Goal: Task Accomplishment & Management: Manage account settings

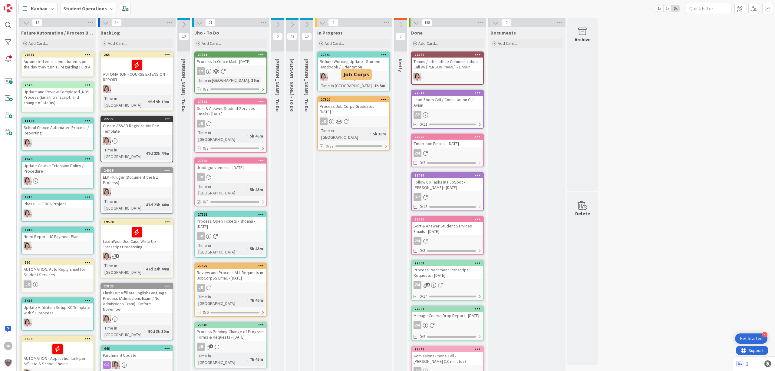
scroll to position [15, 0]
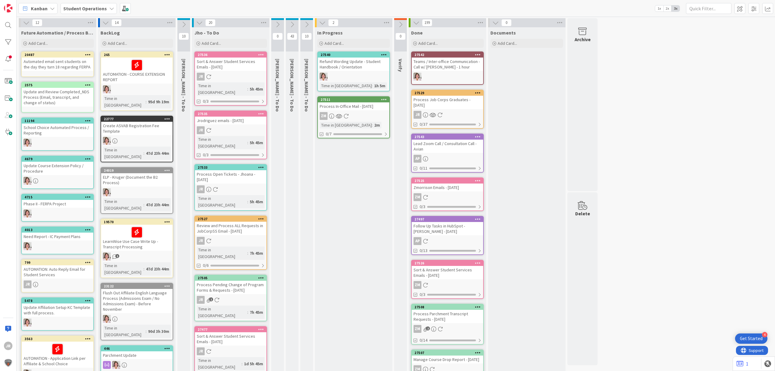
click at [351, 103] on div "Process In-Office Mail - [DATE]" at bounding box center [353, 106] width 71 height 8
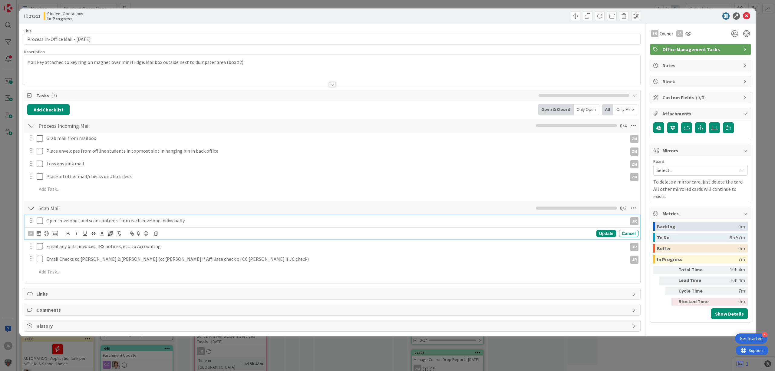
click at [39, 219] on icon at bounding box center [41, 220] width 9 height 7
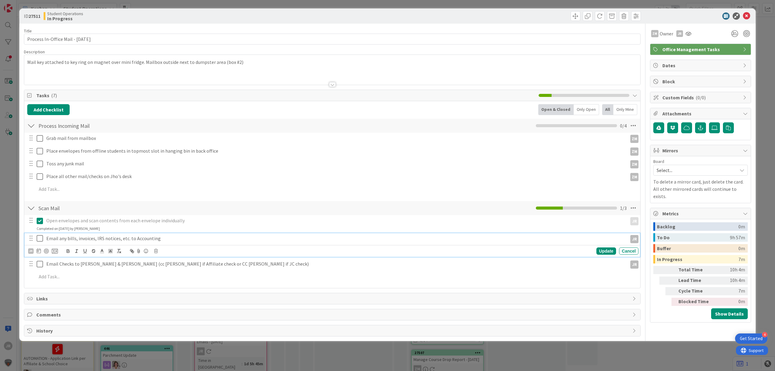
click at [43, 240] on icon at bounding box center [41, 238] width 9 height 7
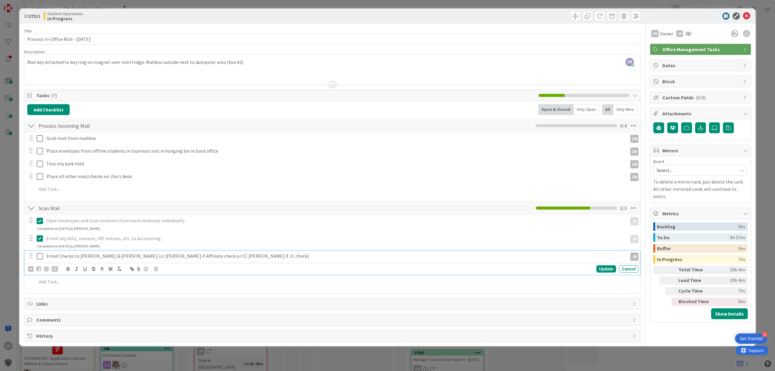
click at [43, 255] on icon at bounding box center [41, 256] width 9 height 7
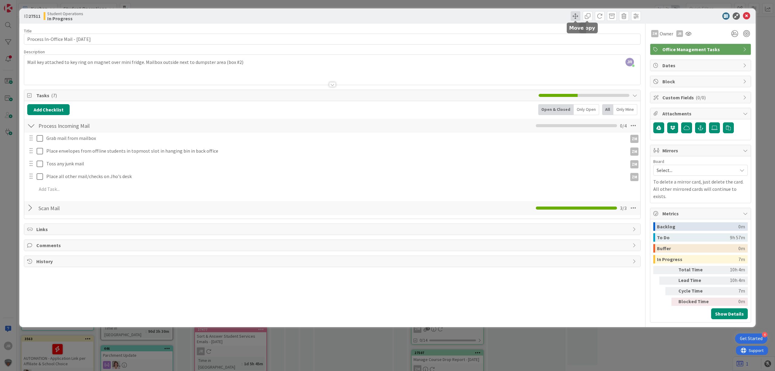
click at [574, 14] on span at bounding box center [576, 16] width 10 height 10
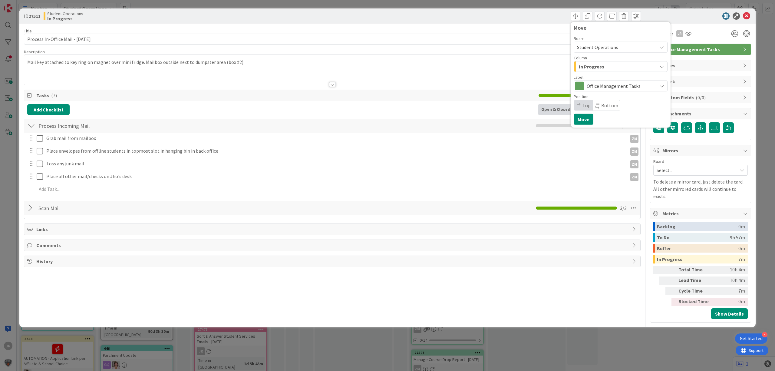
click at [590, 70] on span "In Progress" at bounding box center [591, 67] width 25 height 8
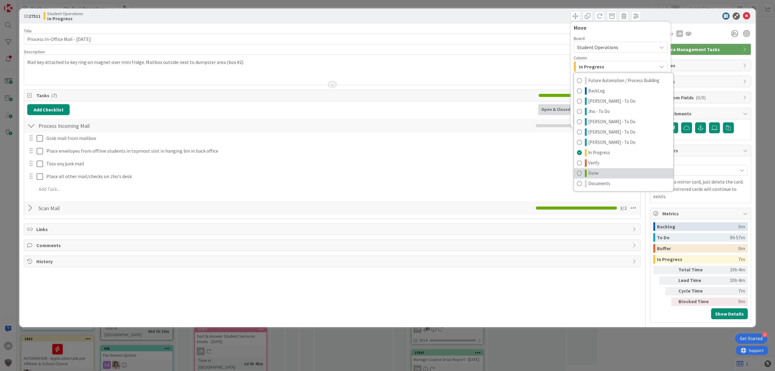
click at [605, 169] on link "Done" at bounding box center [623, 173] width 99 height 10
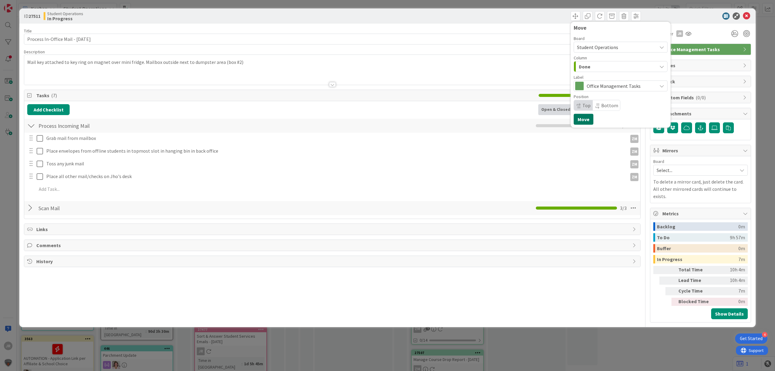
click at [588, 122] on button "Move" at bounding box center [584, 119] width 20 height 11
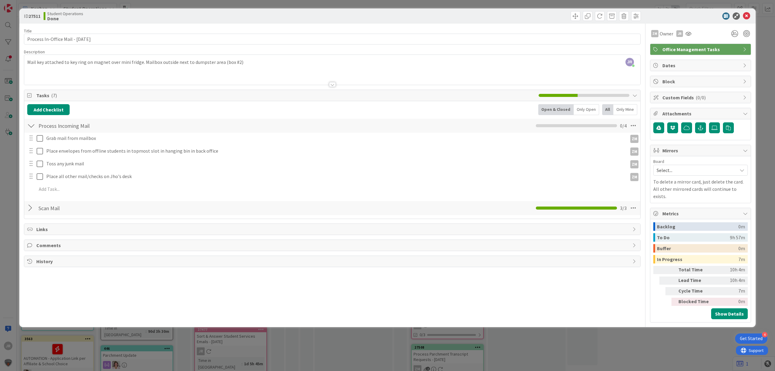
click at [542, 5] on div "ID 27511 Student Operations Done Move Move Title 35 / 128 Process In-Office Mai…" at bounding box center [387, 185] width 775 height 371
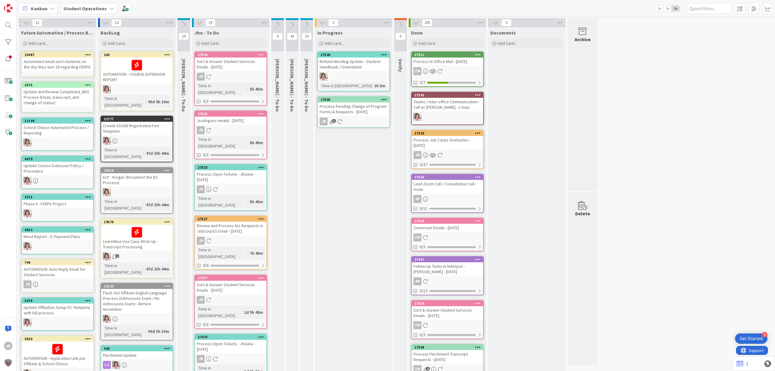
click at [366, 105] on div "Process Pending Change of Program Forms & Requests - [DATE]" at bounding box center [353, 108] width 71 height 13
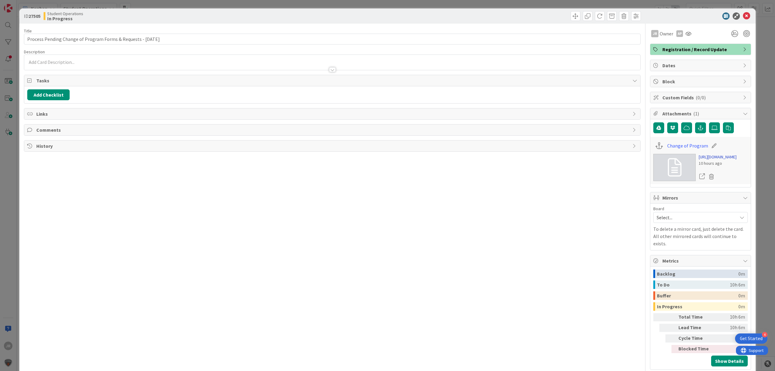
click at [704, 160] on link "[URL][DOMAIN_NAME]" at bounding box center [718, 157] width 38 height 6
click at [571, 15] on span at bounding box center [576, 16] width 10 height 10
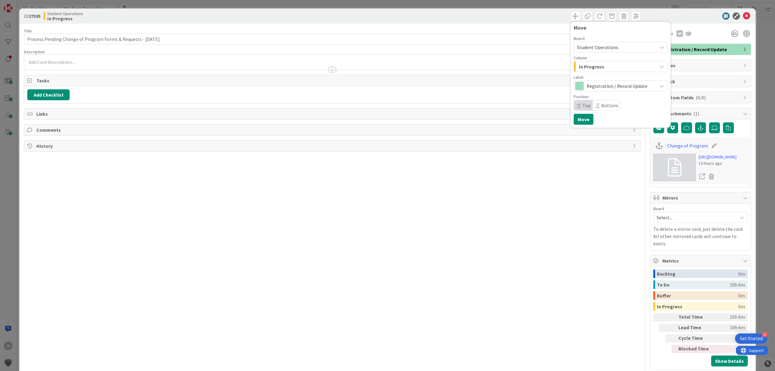
click at [589, 67] on span "In Progress" at bounding box center [591, 67] width 25 height 8
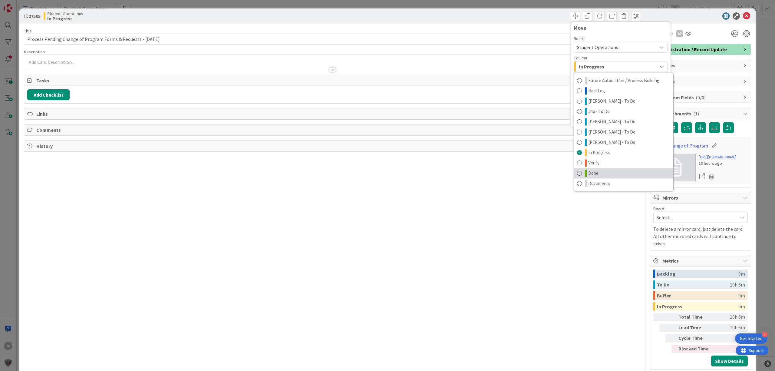
click at [603, 171] on link "Done" at bounding box center [623, 173] width 99 height 10
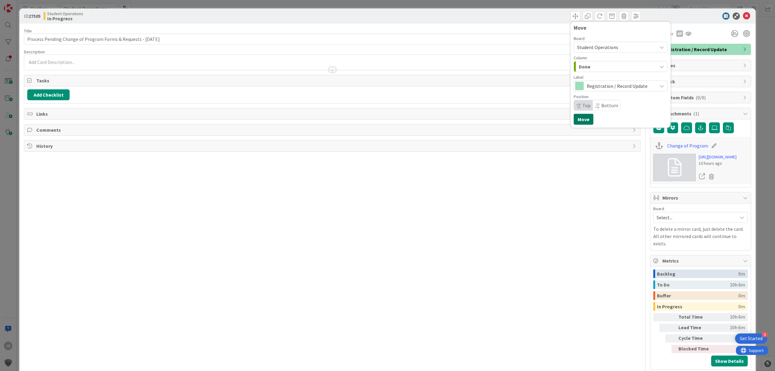
drag, startPoint x: 580, startPoint y: 123, endPoint x: 566, endPoint y: 108, distance: 21.0
click at [580, 122] on button "Move" at bounding box center [584, 119] width 20 height 11
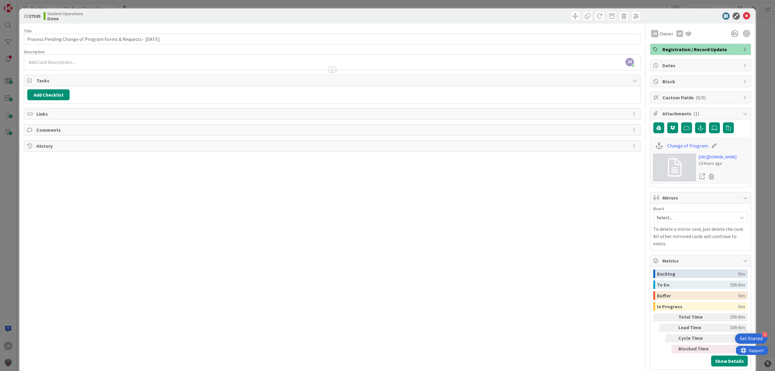
click at [473, 4] on div "ID 27505 Student Operations Done Move Move Title 63 / 128 Process Pending Chang…" at bounding box center [387, 185] width 775 height 371
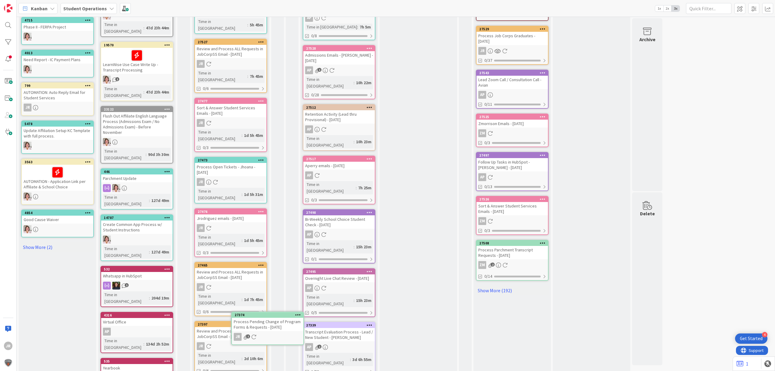
scroll to position [183, 0]
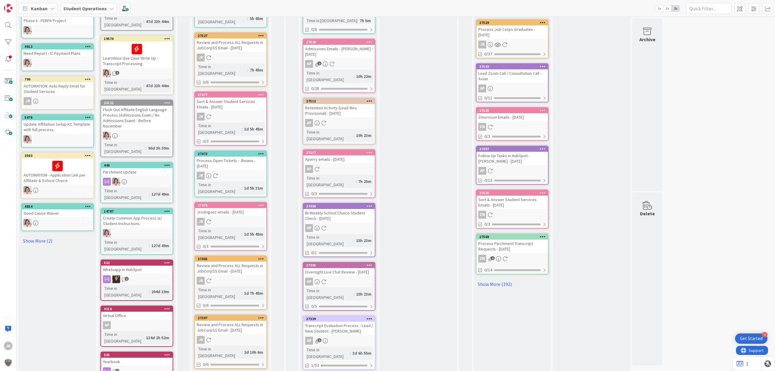
click at [261, 371] on icon at bounding box center [261, 377] width 6 height 4
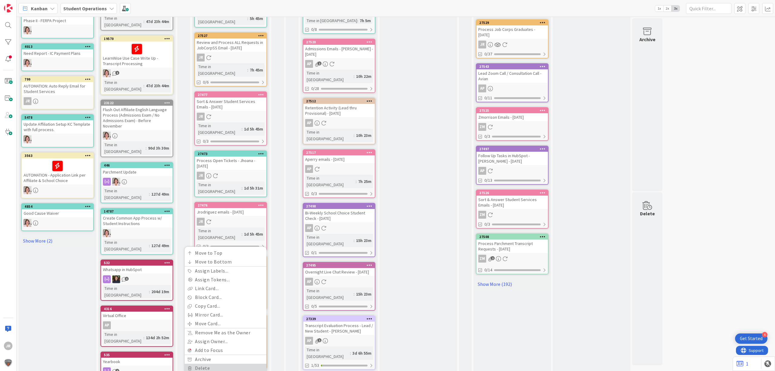
click at [237, 364] on link "Delete" at bounding box center [226, 368] width 82 height 9
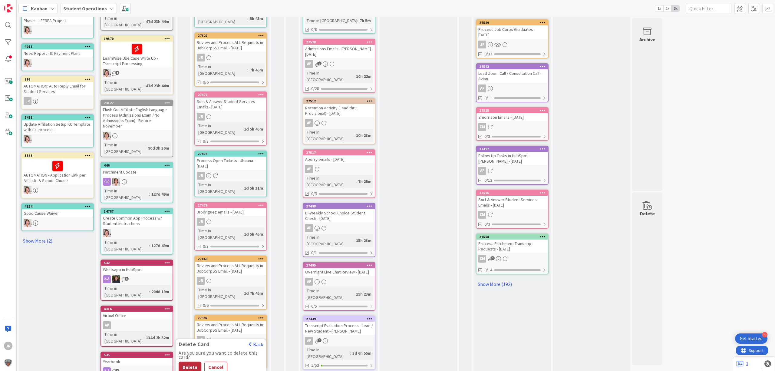
click at [193, 362] on button "Delete" at bounding box center [190, 367] width 23 height 11
click at [261, 315] on icon at bounding box center [261, 317] width 6 height 4
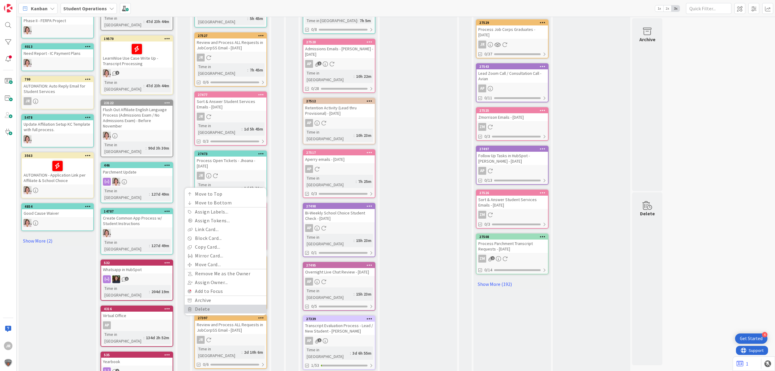
click at [231, 305] on link "Delete" at bounding box center [226, 309] width 82 height 9
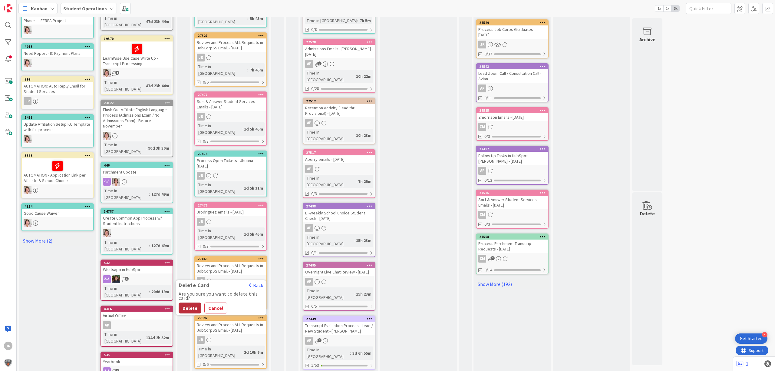
click at [195, 302] on button "Delete" at bounding box center [190, 307] width 23 height 11
click at [261, 315] on icon at bounding box center [261, 317] width 6 height 4
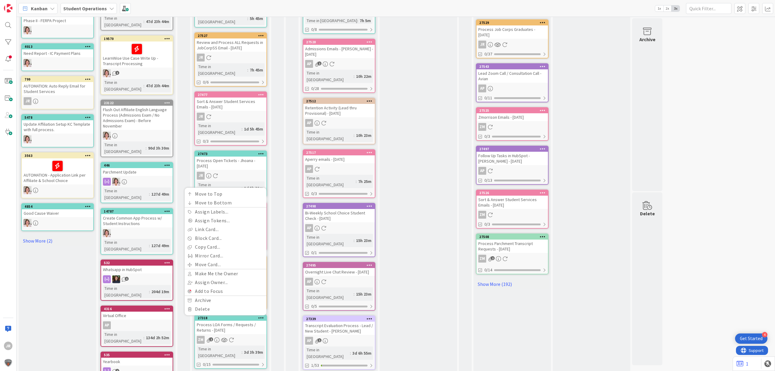
scroll to position [183, 0]
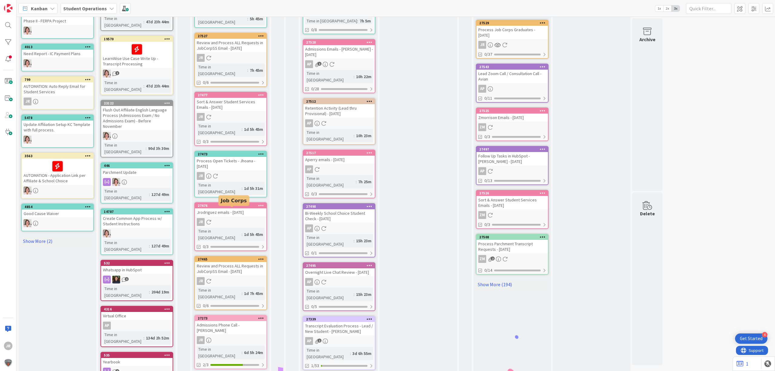
click at [262, 257] on icon at bounding box center [261, 259] width 6 height 4
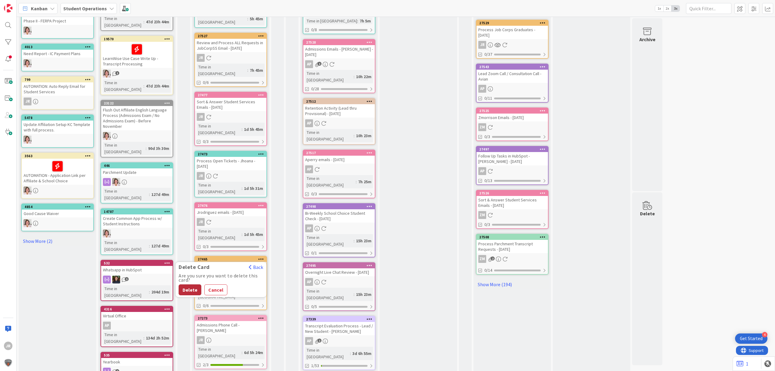
click at [191, 284] on button "Delete" at bounding box center [190, 289] width 23 height 11
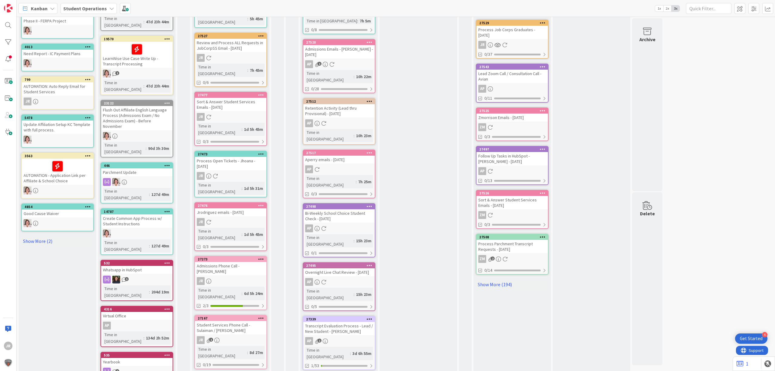
click at [260, 203] on icon at bounding box center [261, 205] width 6 height 4
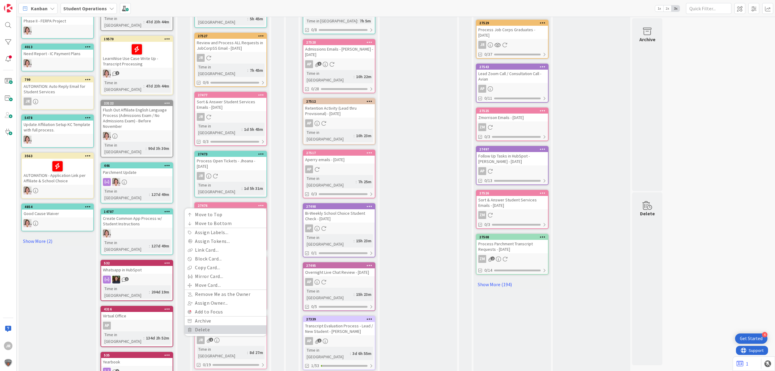
click at [242, 325] on link "Delete" at bounding box center [226, 329] width 82 height 9
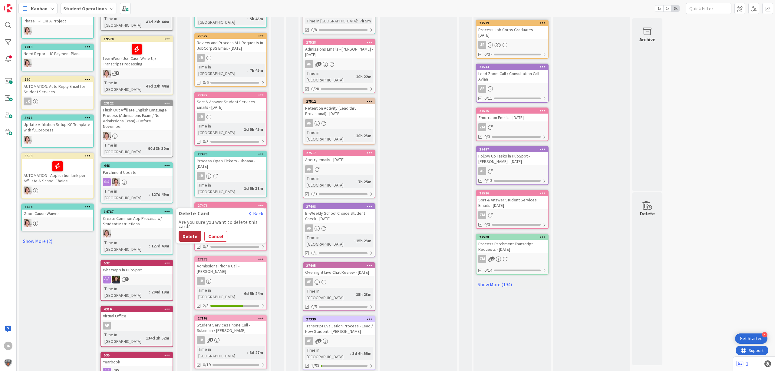
click at [193, 231] on button "Delete" at bounding box center [190, 236] width 23 height 11
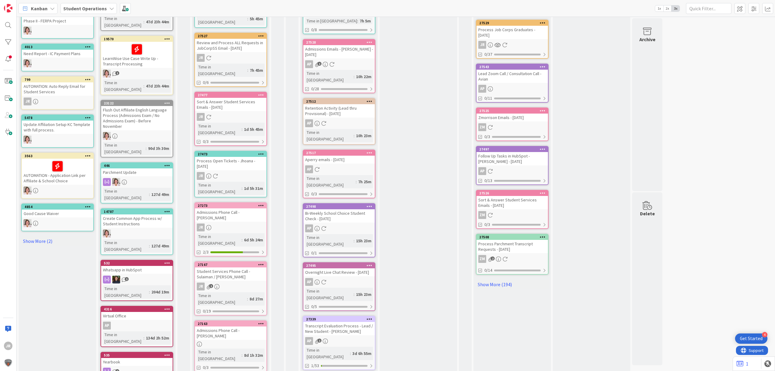
click at [263, 152] on icon at bounding box center [261, 154] width 6 height 4
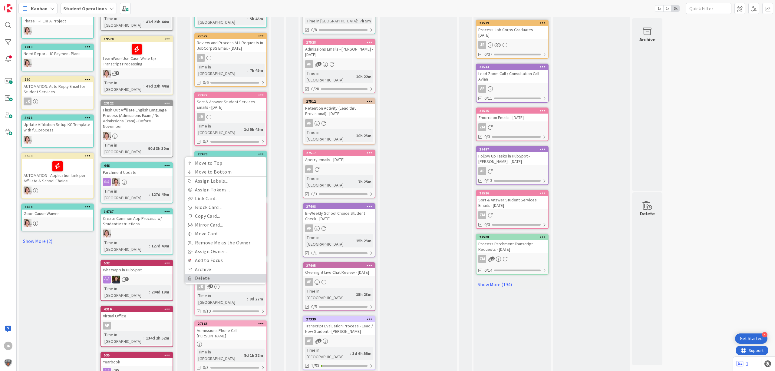
click at [237, 274] on link "Delete" at bounding box center [226, 278] width 82 height 9
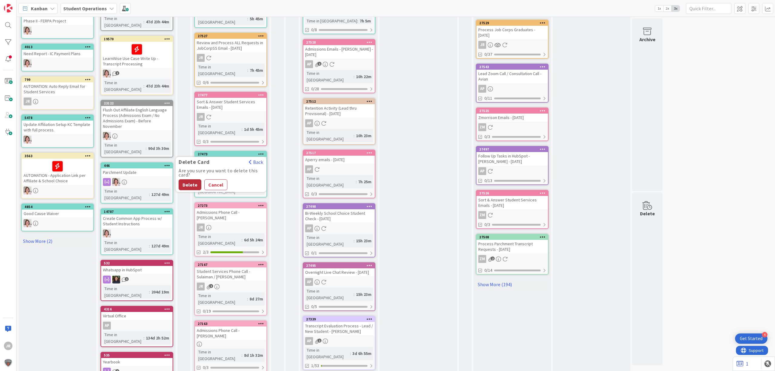
click at [187, 179] on button "Delete" at bounding box center [190, 184] width 23 height 11
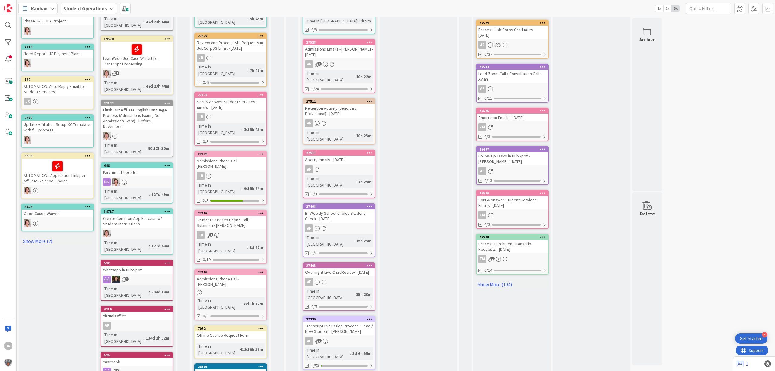
click at [263, 93] on icon at bounding box center [261, 95] width 6 height 4
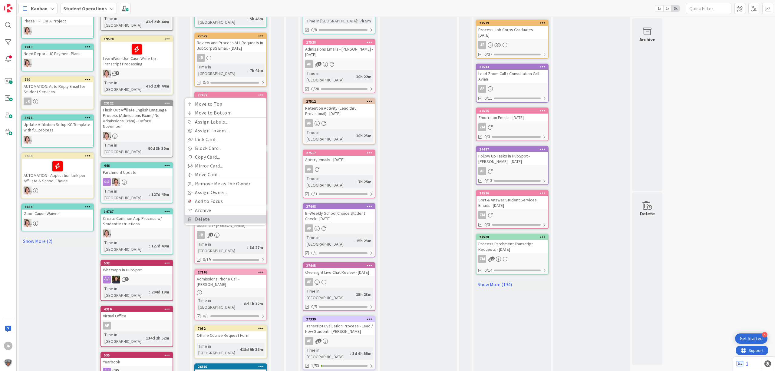
click at [220, 215] on link "Delete" at bounding box center [226, 219] width 82 height 9
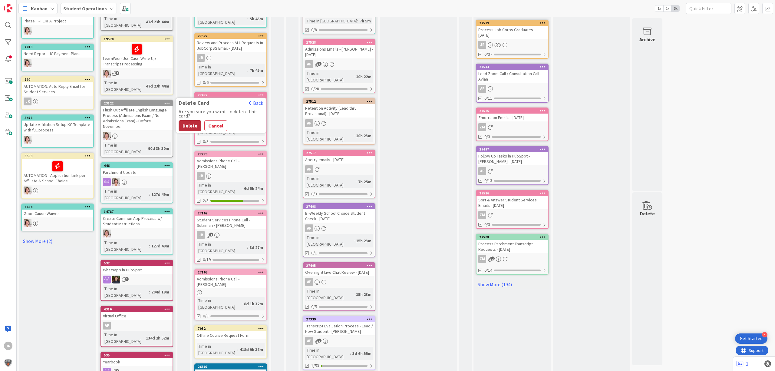
click at [192, 120] on button "Delete" at bounding box center [190, 125] width 23 height 11
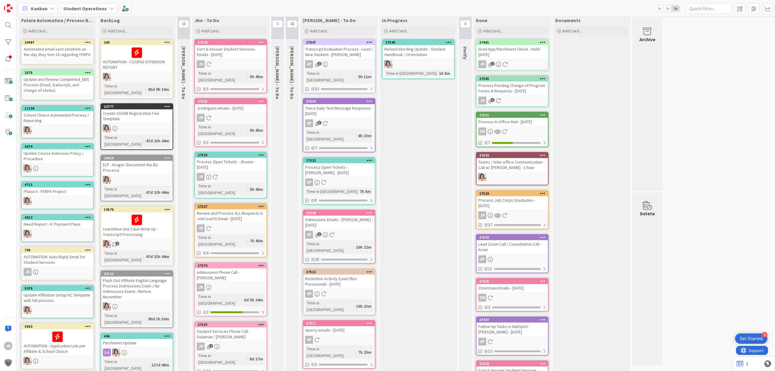
scroll to position [0, 0]
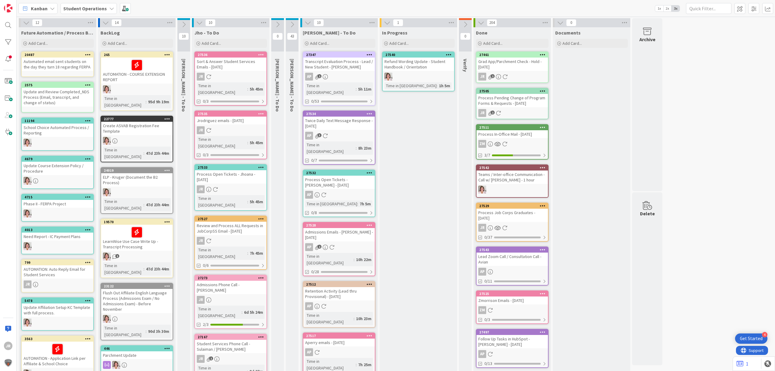
click at [309, 24] on icon at bounding box center [308, 22] width 7 height 7
